Goal: Task Accomplishment & Management: Complete application form

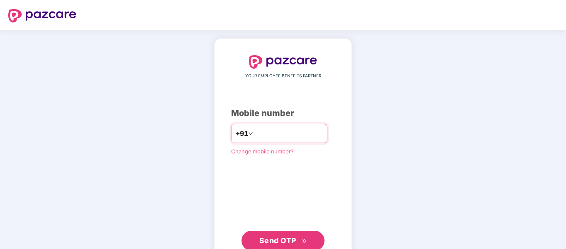
click at [264, 134] on input "number" at bounding box center [289, 133] width 68 height 13
type input "**********"
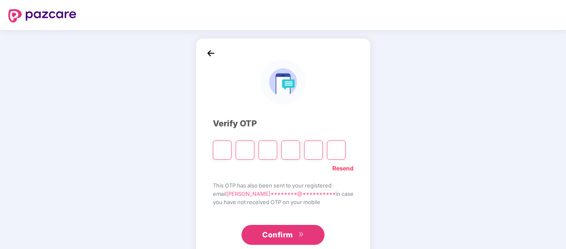
type input "*"
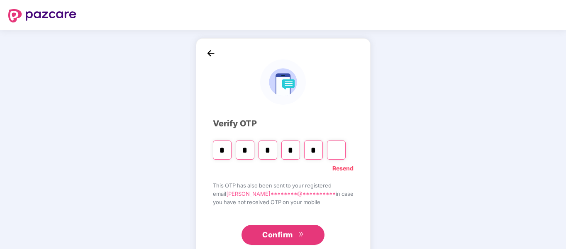
type input "*"
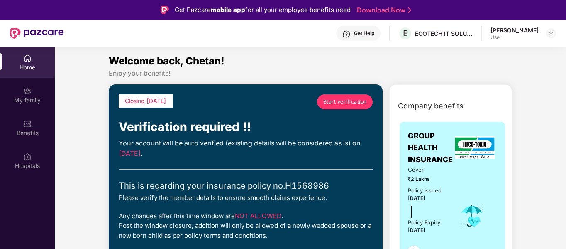
click at [332, 101] on span "Start verification" at bounding box center [345, 102] width 44 height 8
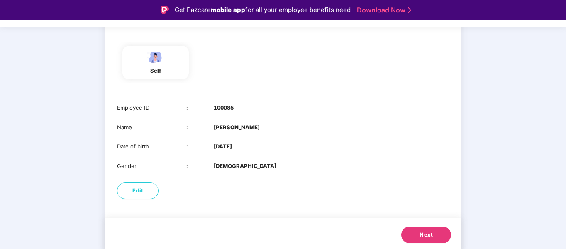
scroll to position [80, 0]
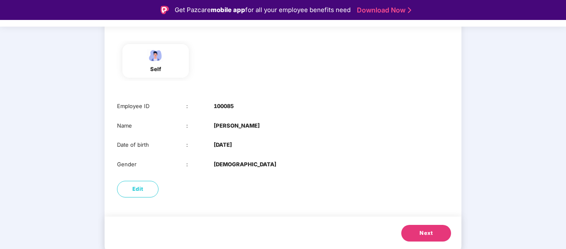
click at [423, 230] on span "Next" at bounding box center [425, 233] width 13 height 8
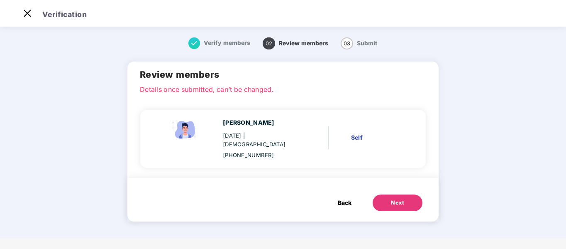
scroll to position [0, 0]
click at [394, 198] on div "Next" at bounding box center [397, 202] width 13 height 8
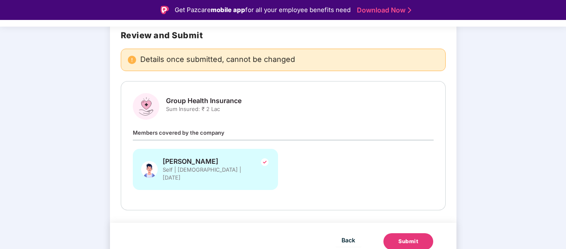
scroll to position [20, 0]
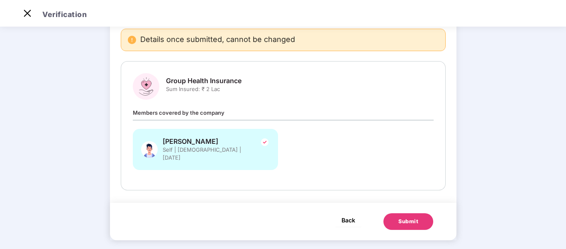
click at [349, 215] on span "Back" at bounding box center [348, 220] width 14 height 10
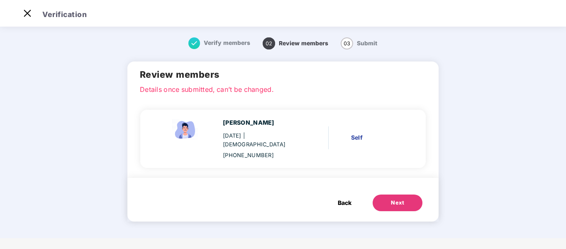
click at [341, 198] on span "Back" at bounding box center [345, 202] width 14 height 9
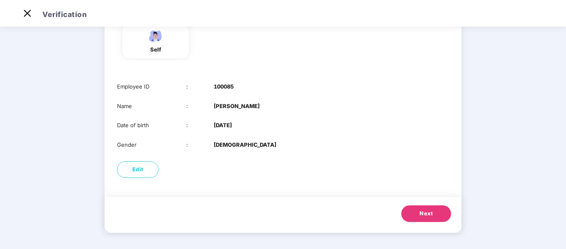
scroll to position [80, 0]
click at [413, 209] on button "Next" at bounding box center [426, 213] width 50 height 17
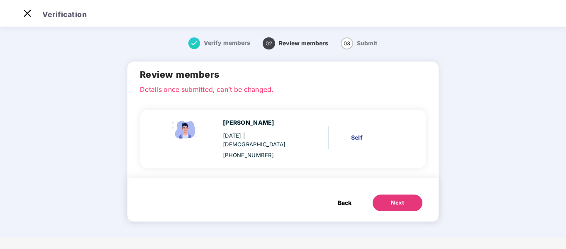
scroll to position [0, 0]
click at [408, 194] on button "Next" at bounding box center [398, 202] width 50 height 17
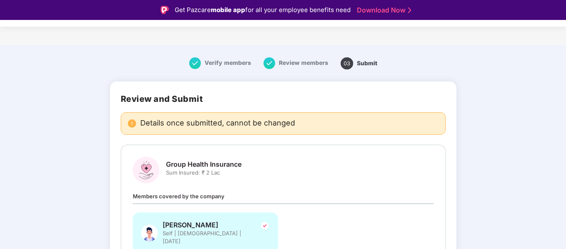
scroll to position [63, 0]
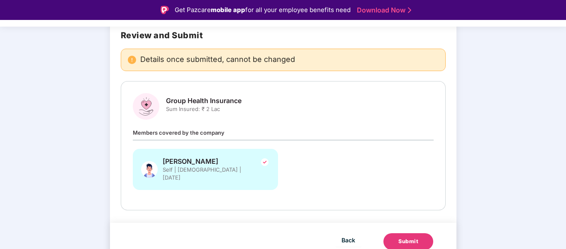
click at [400, 237] on div "Submit" at bounding box center [408, 241] width 20 height 8
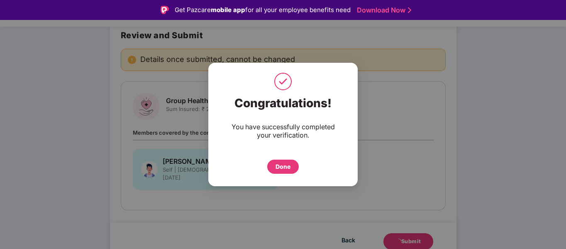
click at [274, 164] on div "Done" at bounding box center [283, 166] width 32 height 14
